Goal: Information Seeking & Learning: Stay updated

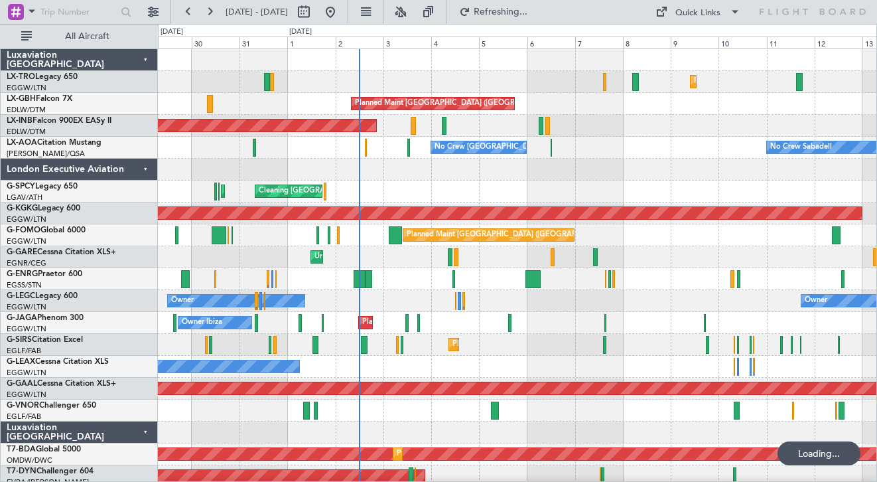
click at [643, 172] on div at bounding box center [517, 170] width 718 height 22
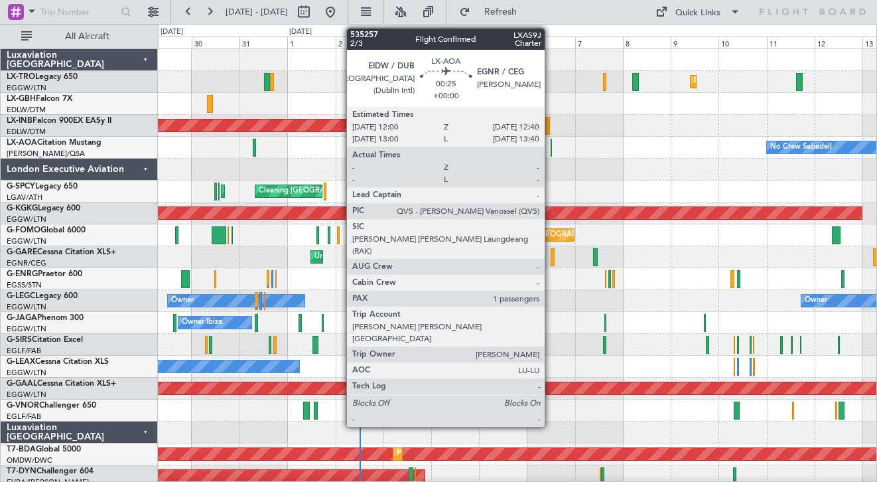
click at [551, 151] on div at bounding box center [552, 148] width 2 height 18
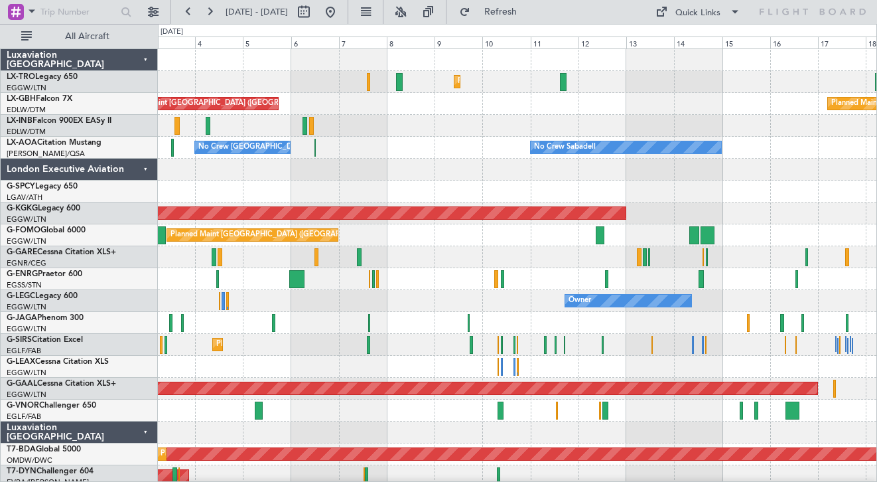
click at [551, 103] on div "Planned Maint [GEOGRAPHIC_DATA] ([GEOGRAPHIC_DATA] Intl) Planned Maint Nurnberg" at bounding box center [517, 104] width 718 height 22
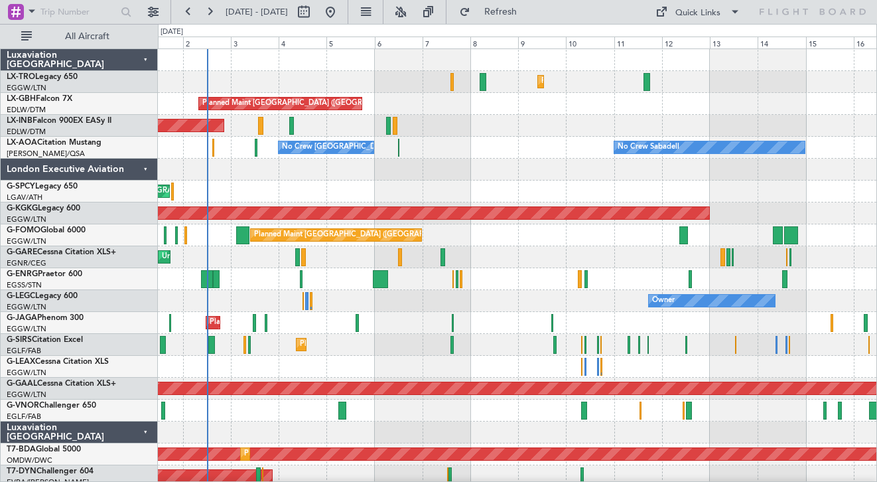
click at [507, 135] on div "Unplanned Maint [GEOGRAPHIC_DATA] (Al Maktoum Intl)" at bounding box center [517, 126] width 718 height 22
click at [480, 184] on div "Cleaning [GEOGRAPHIC_DATA] ([PERSON_NAME] Intl) Planned Maint [GEOGRAPHIC_DATA]…" at bounding box center [517, 191] width 718 height 22
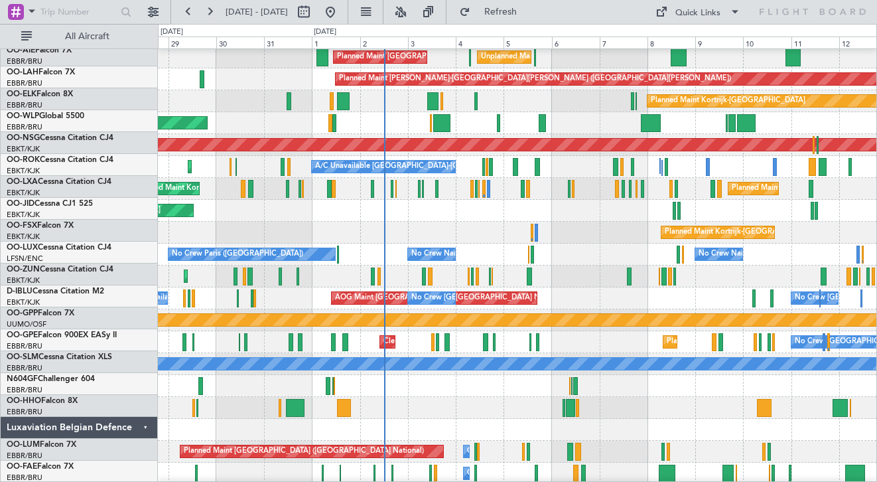
scroll to position [1466, 0]
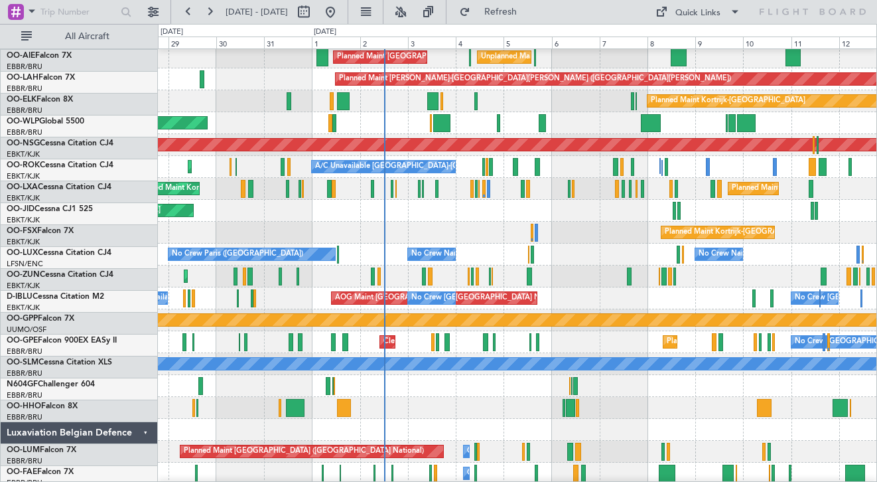
click at [565, 305] on div "No Crew [GEOGRAPHIC_DATA] ([GEOGRAPHIC_DATA] National) AOG Maint [GEOGRAPHIC_DA…" at bounding box center [517, 298] width 718 height 22
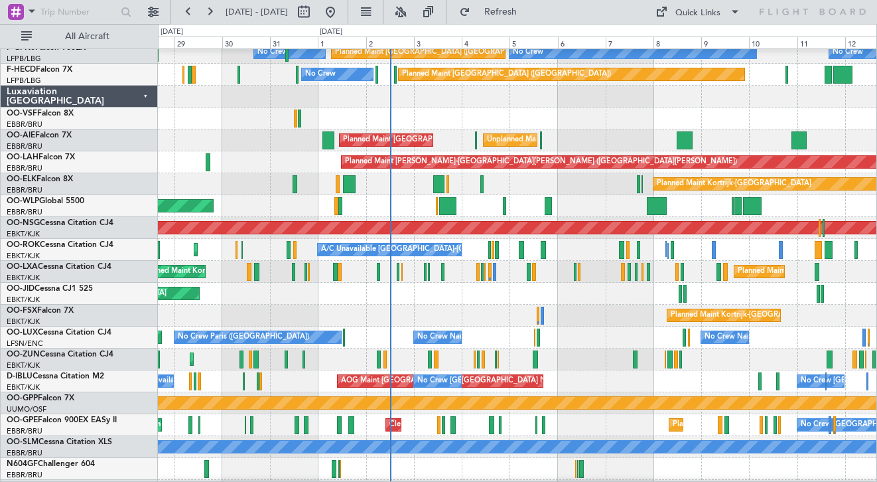
click at [144, 96] on div "Luxaviation [GEOGRAPHIC_DATA]" at bounding box center [79, 97] width 157 height 22
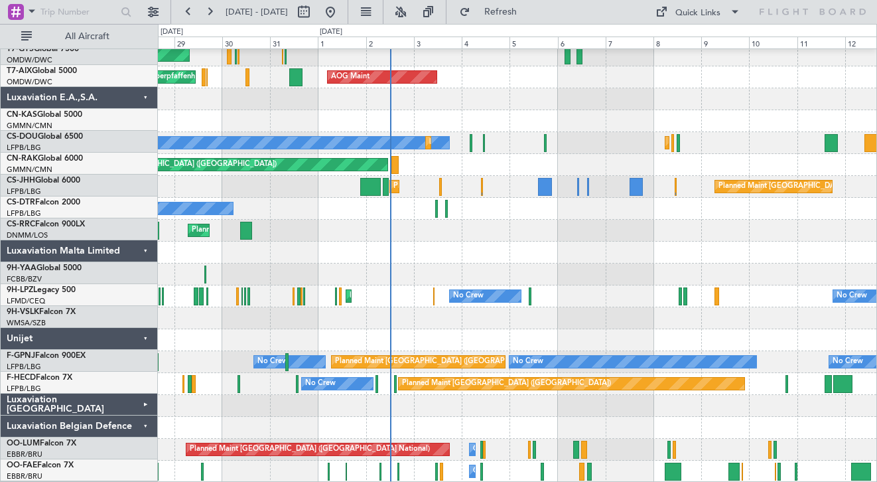
scroll to position [1077, 0]
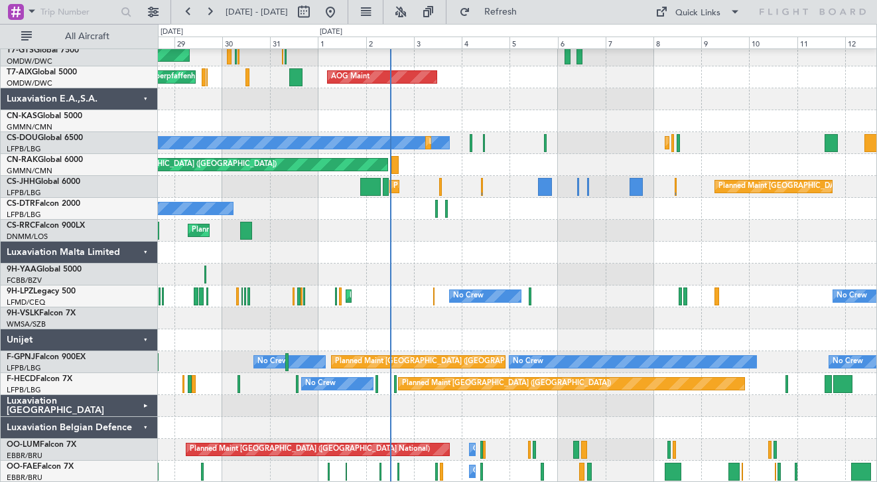
click at [147, 253] on div "Luxaviation Malta Limited" at bounding box center [79, 252] width 157 height 22
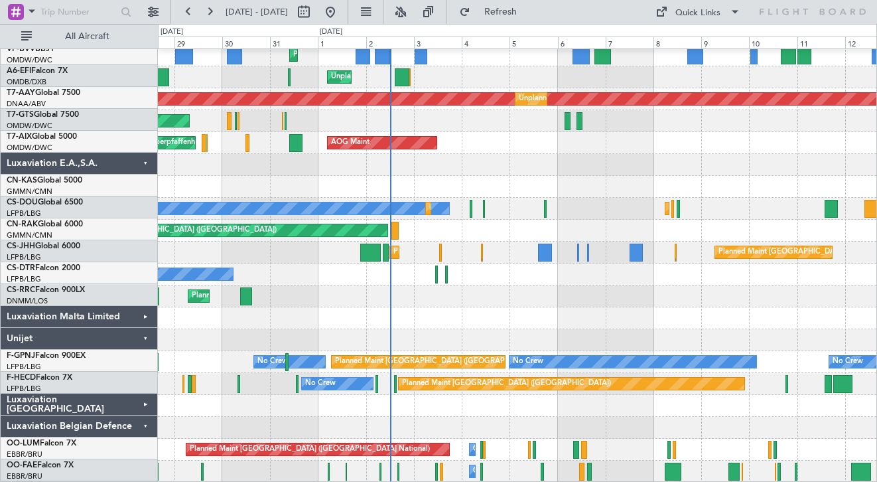
scroll to position [1012, 0]
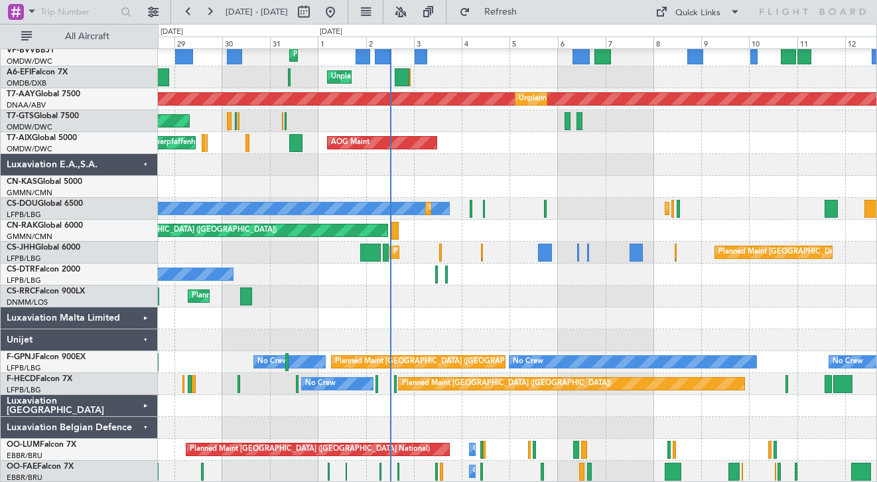
click at [141, 342] on div "Unijet" at bounding box center [79, 340] width 157 height 22
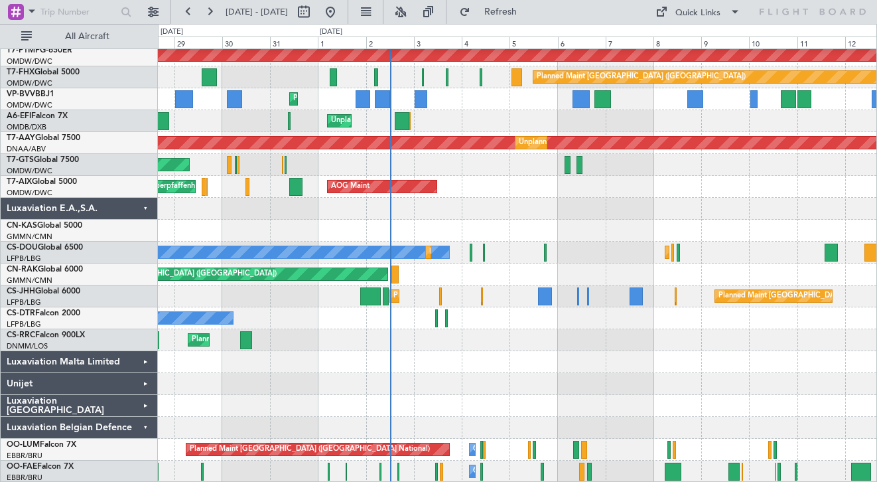
click at [139, 426] on div "Luxaviation Belgian Defence" at bounding box center [79, 428] width 157 height 22
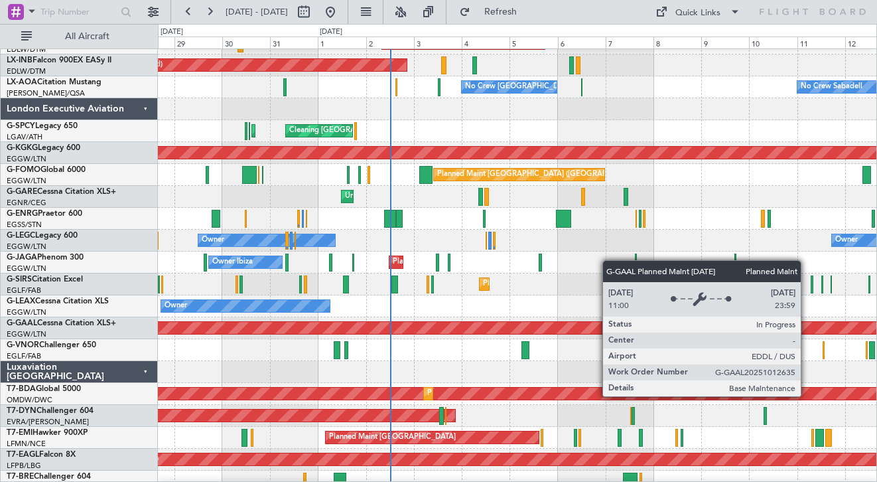
scroll to position [0, 0]
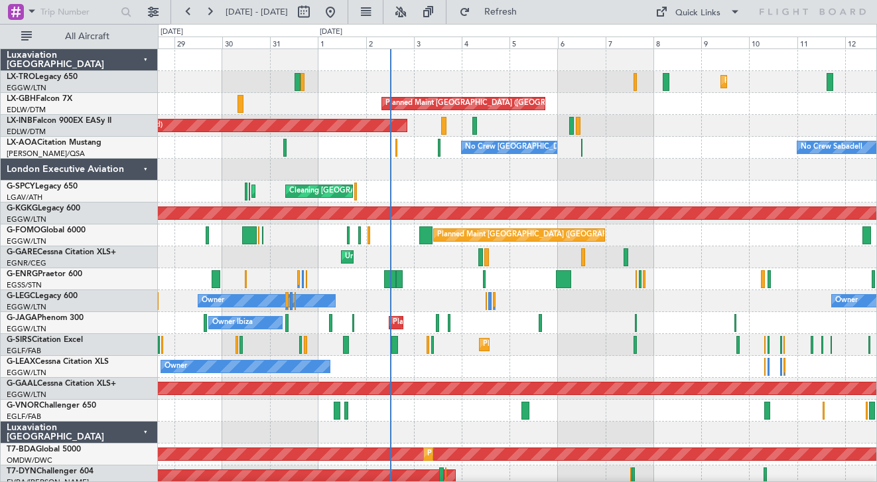
click at [140, 428] on div "Luxaviation [GEOGRAPHIC_DATA]" at bounding box center [79, 432] width 157 height 22
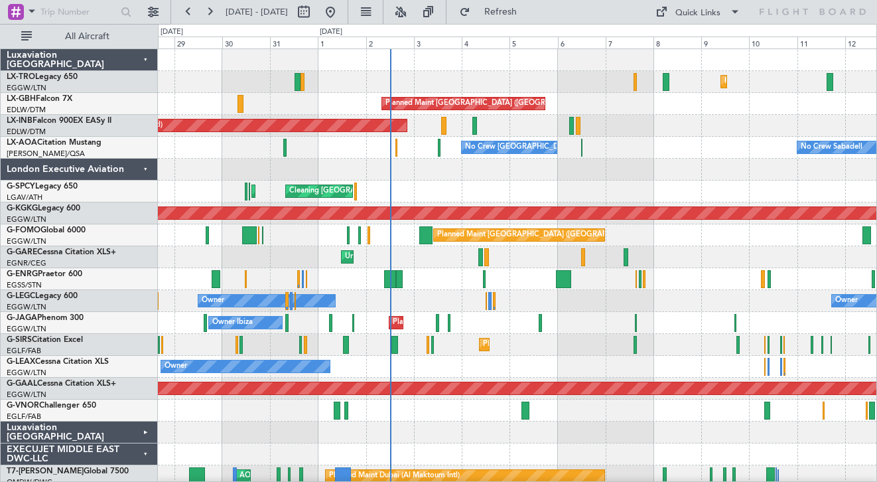
click at [141, 452] on div "EXECUJET MIDDLE EAST DWC-LLC" at bounding box center [79, 454] width 157 height 22
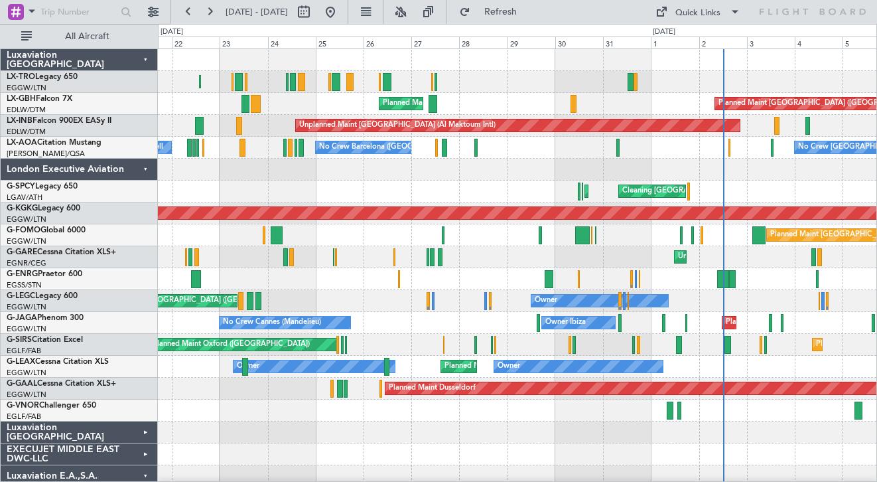
click at [562, 198] on div "Planned Maint Athens ([PERSON_NAME] Intl) Cleaning [GEOGRAPHIC_DATA] ([PERSON_N…" at bounding box center [517, 191] width 718 height 22
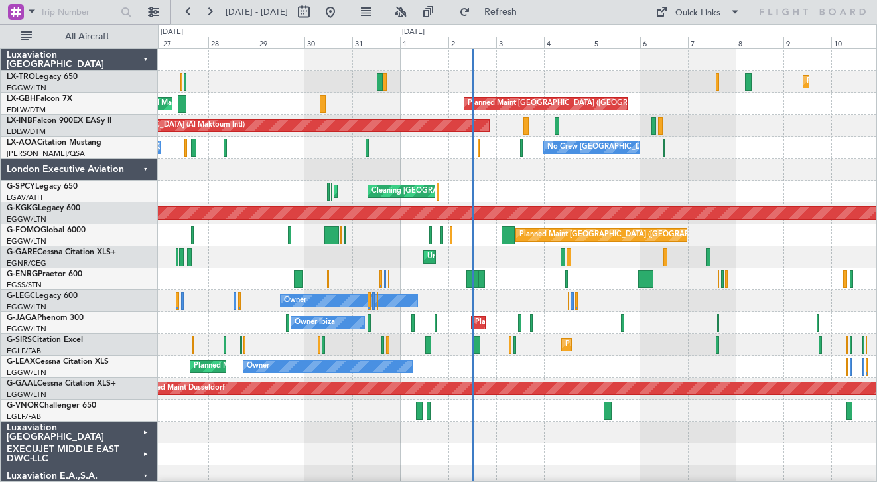
click at [153, 191] on div "Planned Maint Dusseldorf [GEOGRAPHIC_DATA] ([GEOGRAPHIC_DATA]) Planned Maint [G…" at bounding box center [438, 253] width 877 height 458
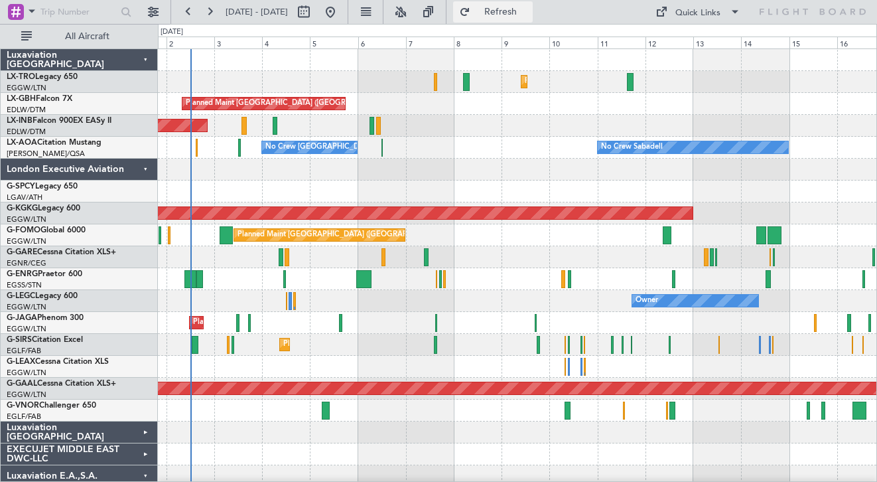
click at [523, 15] on span "Refresh" at bounding box center [501, 11] width 56 height 9
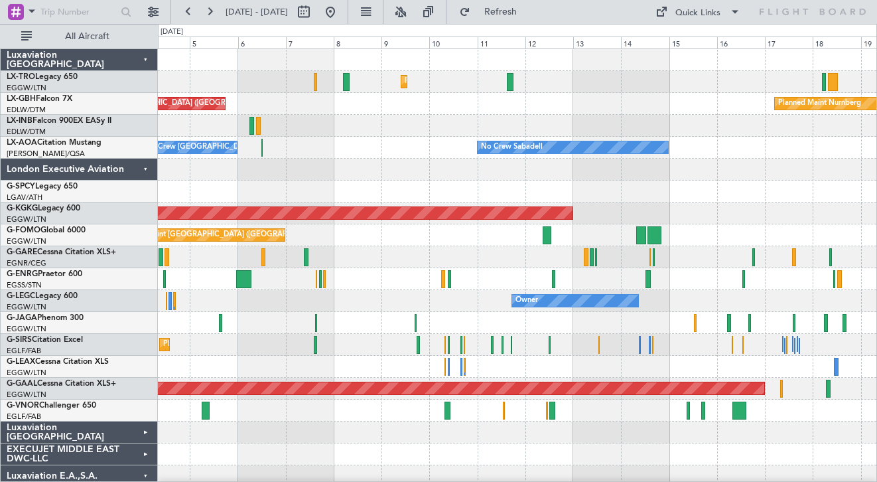
click at [423, 145] on div "No Crew [GEOGRAPHIC_DATA] (Dublin Intl) No Crew Sabadell" at bounding box center [517, 148] width 718 height 22
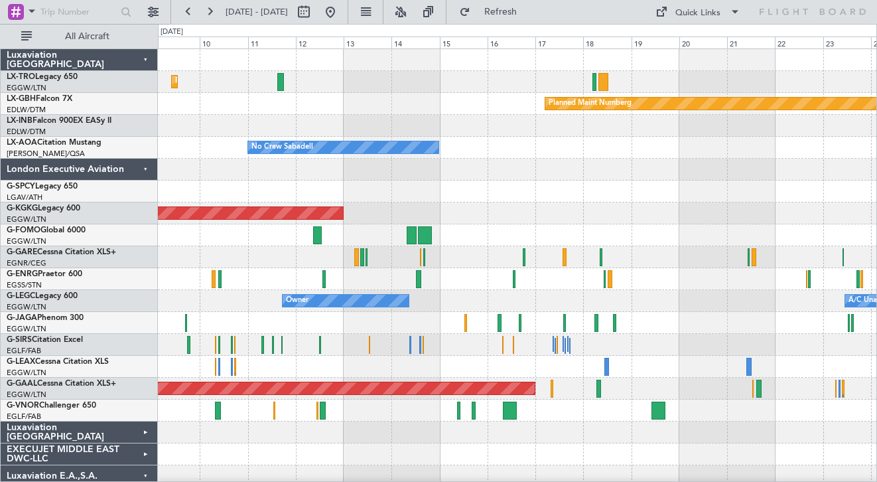
click at [301, 94] on div "Planned Maint Nurnberg Planned Maint [GEOGRAPHIC_DATA] ([GEOGRAPHIC_DATA])" at bounding box center [517, 104] width 718 height 22
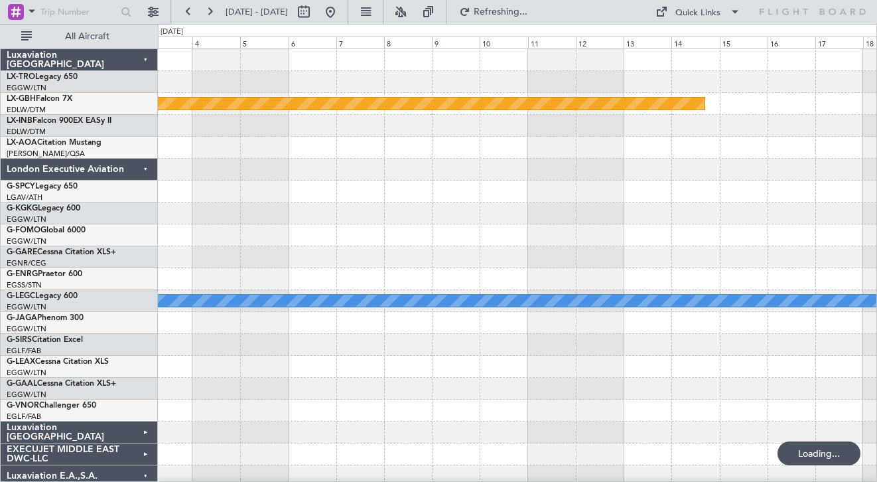
click at [263, 151] on div at bounding box center [517, 148] width 718 height 22
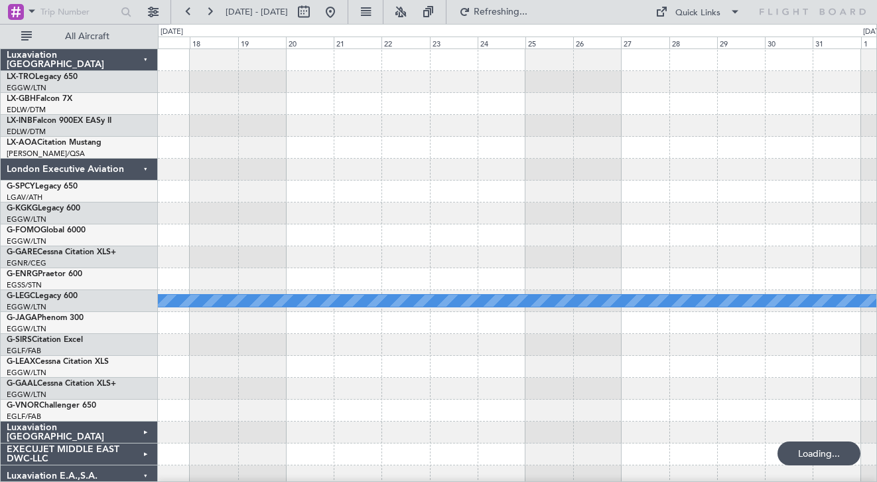
click at [112, 143] on div "Planned Maint Nurnberg A/C Unavailable [GEOGRAPHIC_DATA] ([GEOGRAPHIC_DATA]) Lu…" at bounding box center [438, 253] width 877 height 458
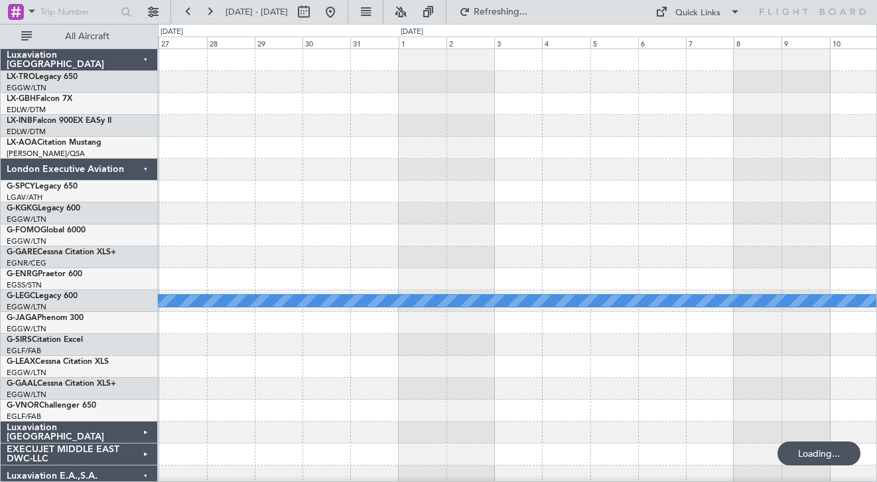
click at [169, 143] on div at bounding box center [517, 148] width 718 height 22
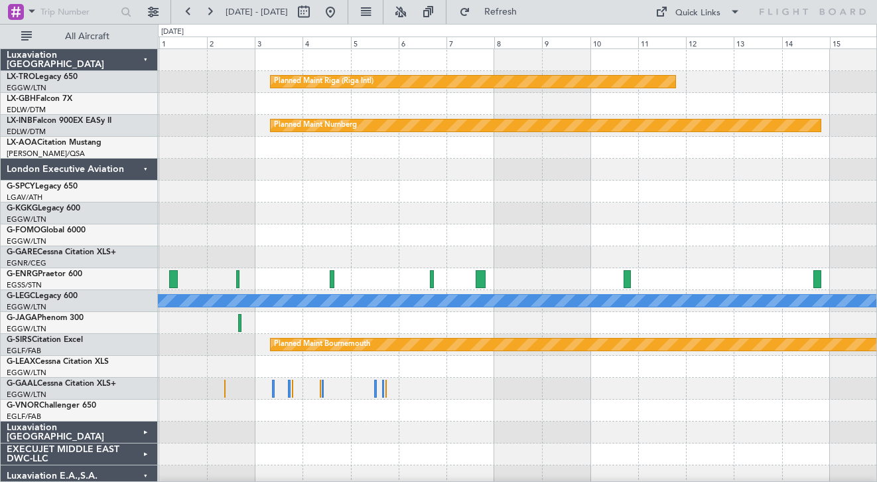
click at [525, 105] on div at bounding box center [517, 104] width 718 height 22
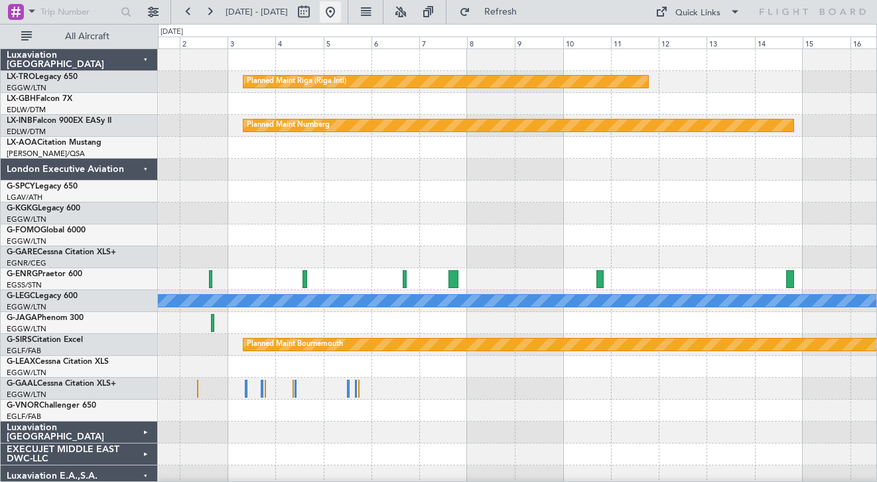
click at [341, 6] on button at bounding box center [330, 11] width 21 height 21
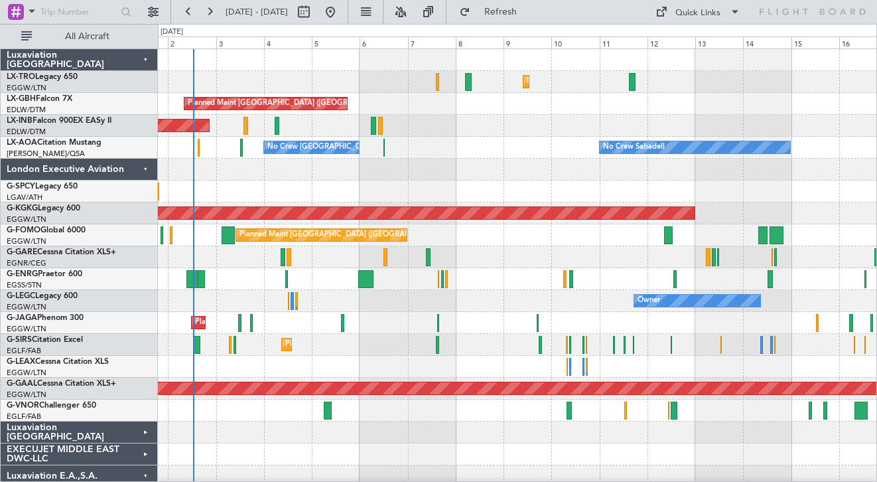
click at [453, 170] on div at bounding box center [517, 170] width 718 height 22
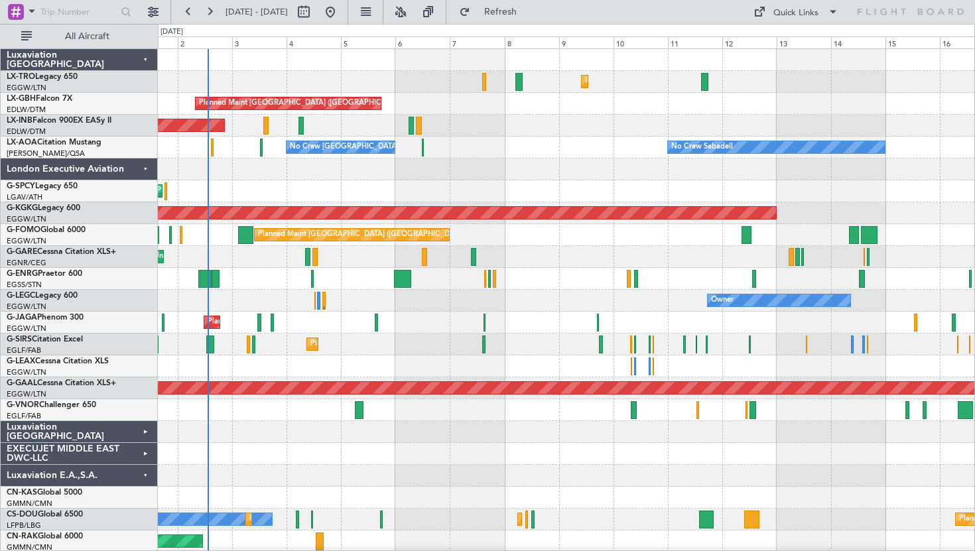
click at [450, 169] on div at bounding box center [566, 170] width 817 height 22
click at [529, 15] on span "Refresh" at bounding box center [501, 11] width 56 height 9
